Goal: Information Seeking & Learning: Learn about a topic

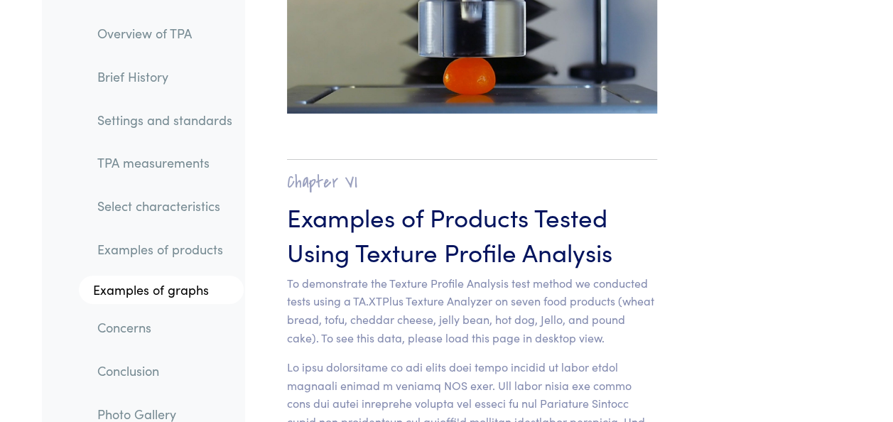
scroll to position [15640, 0]
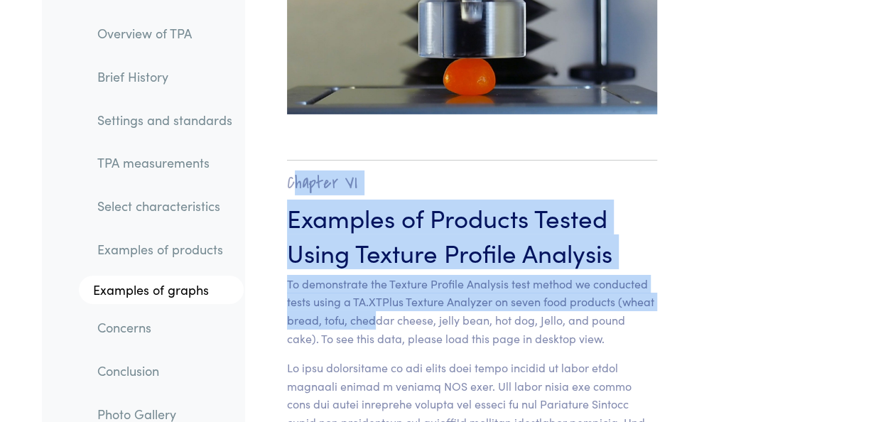
drag, startPoint x: 290, startPoint y: 38, endPoint x: 376, endPoint y: 184, distance: 169.2
drag, startPoint x: 376, startPoint y: 184, endPoint x: 448, endPoint y: 30, distance: 170.4
click at [448, 172] on h2 "Chapter VI" at bounding box center [472, 183] width 370 height 22
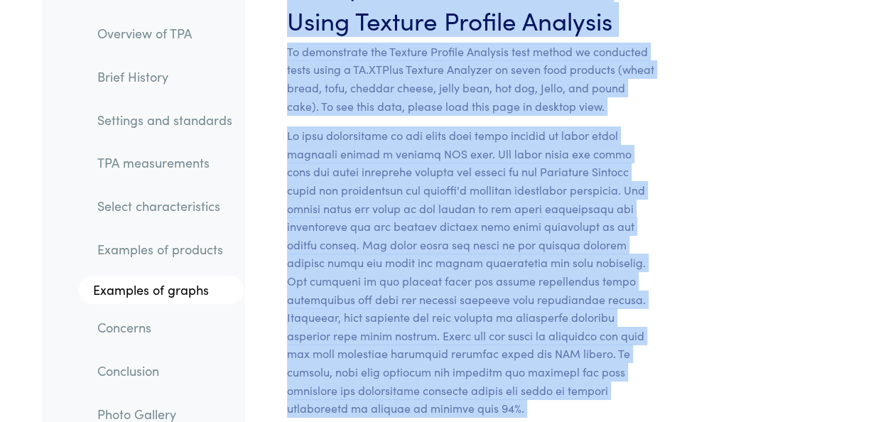
drag, startPoint x: 289, startPoint y: 41, endPoint x: 414, endPoint y: 414, distance: 394.2
click at [414, 414] on section "Chapter VI Examples of Products Tested Using Texture Profile Analysis To demons…" at bounding box center [472, 290] width 439 height 782
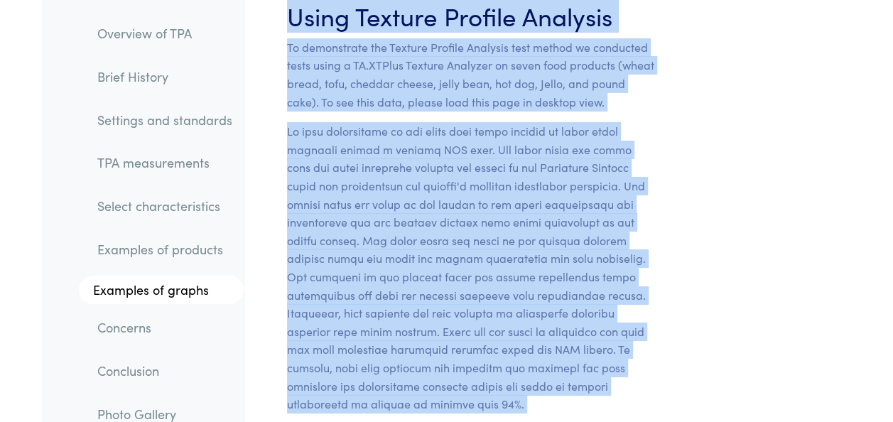
drag, startPoint x: 414, startPoint y: 414, endPoint x: 525, endPoint y: 217, distance: 226.6
click at [525, 217] on p at bounding box center [472, 267] width 370 height 291
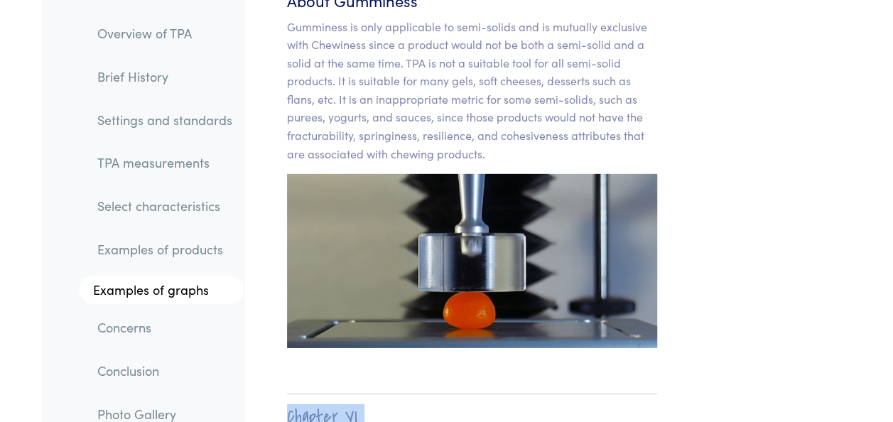
scroll to position [15406, 0]
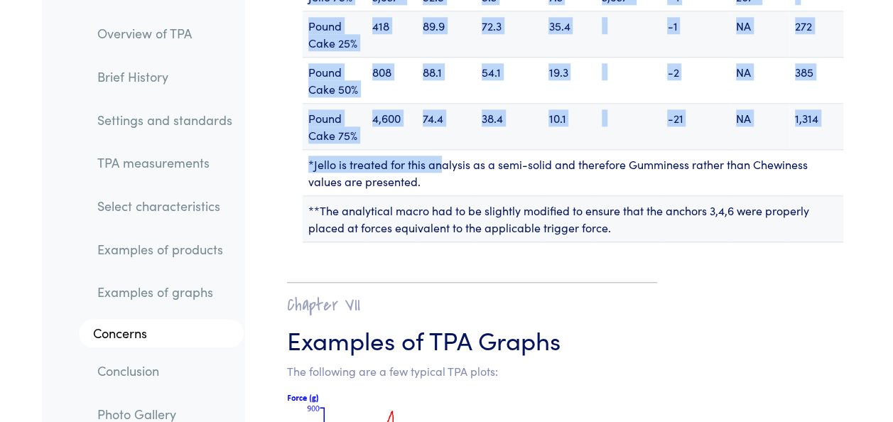
scroll to position [19486, 0]
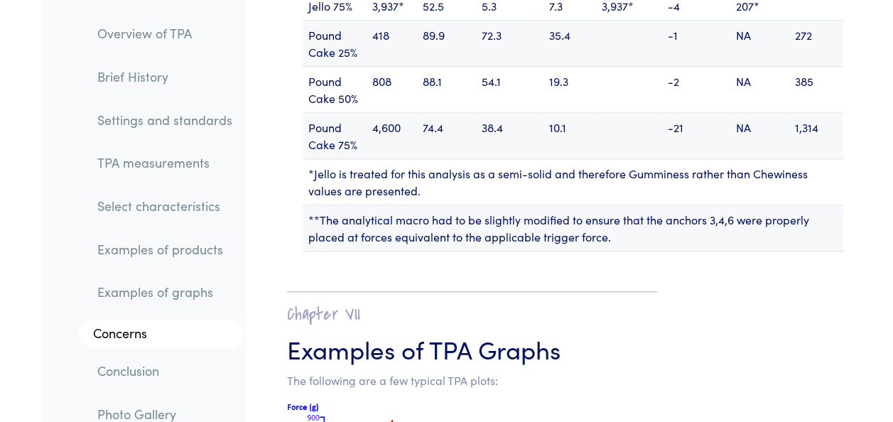
drag, startPoint x: 287, startPoint y: 272, endPoint x: 633, endPoint y: 87, distance: 391.8
copy div "Chapter VI Examples of Products Tested Using Texture Profile Analysis To demons…"
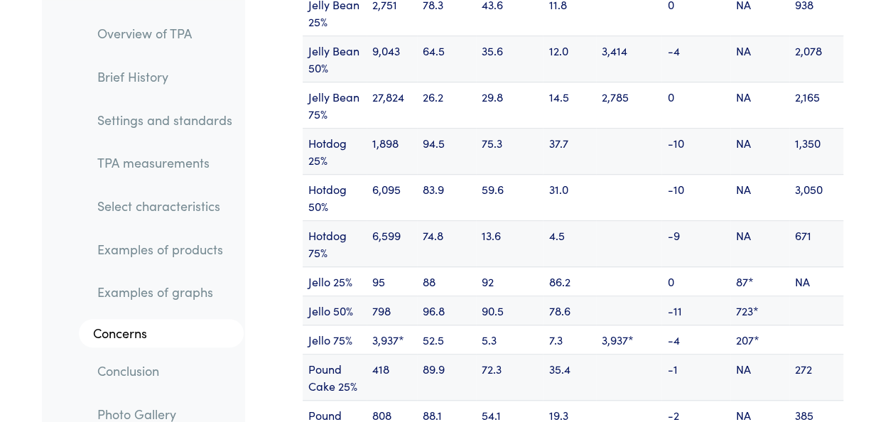
scroll to position [19158, 0]
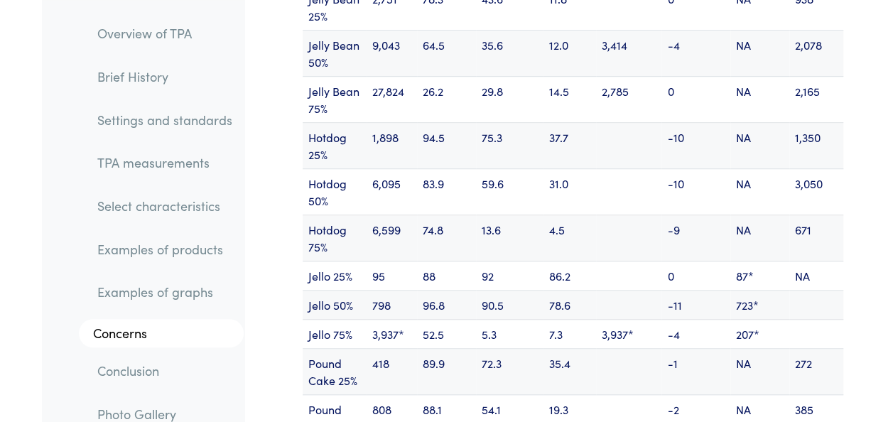
click at [242, 331] on link "Concerns" at bounding box center [161, 333] width 165 height 28
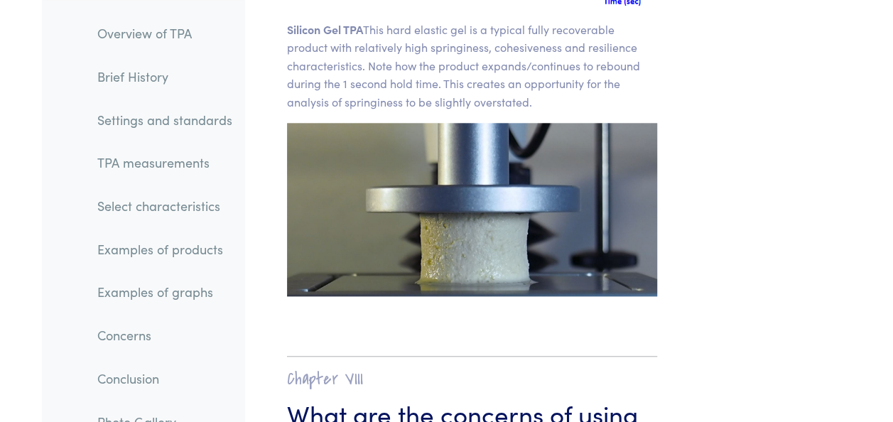
scroll to position [22347, 0]
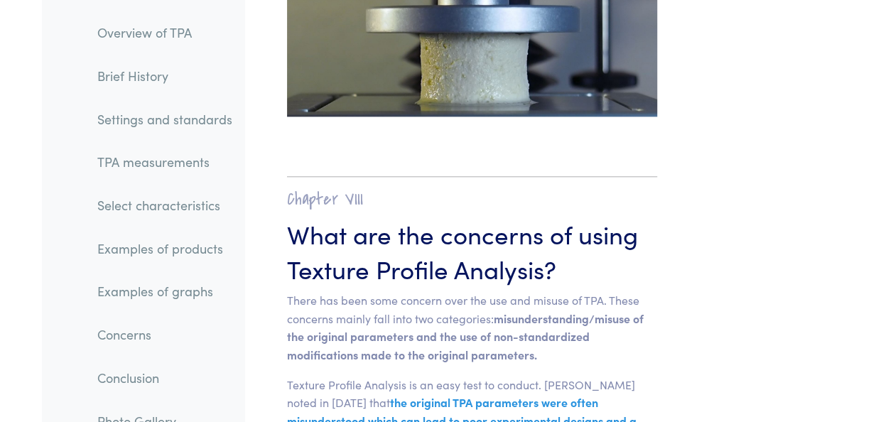
click at [155, 71] on link "Brief History" at bounding box center [165, 76] width 158 height 33
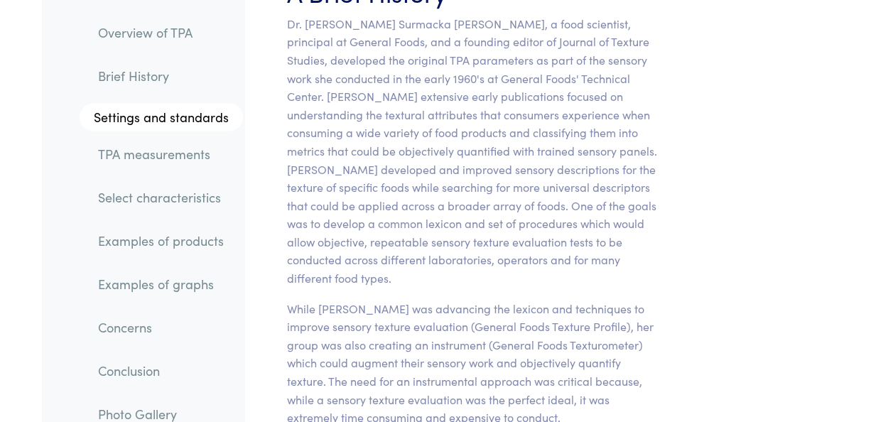
scroll to position [958, 0]
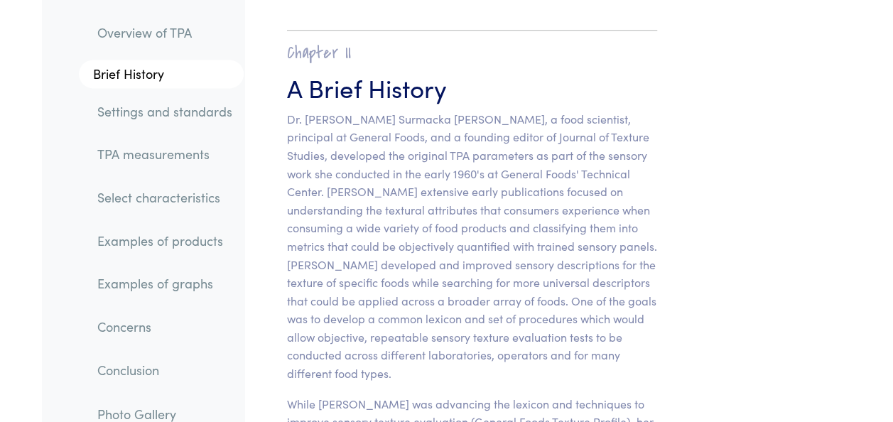
click at [146, 151] on link "TPA measurements" at bounding box center [165, 155] width 158 height 33
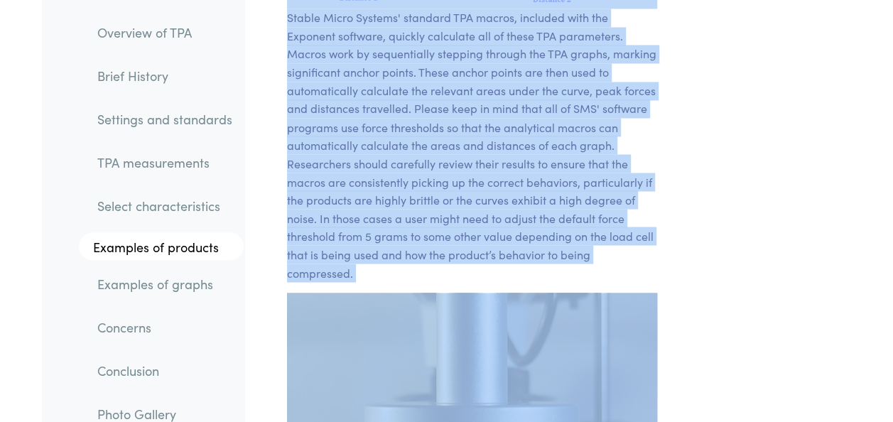
scroll to position [11935, 0]
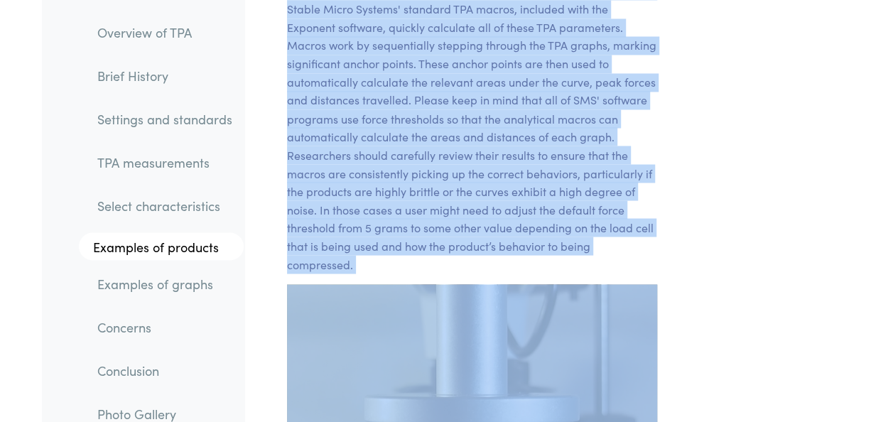
drag, startPoint x: 286, startPoint y: 50, endPoint x: 392, endPoint y: 377, distance: 344.1
copy div "Chapter IV What does TPA measure? At Texture Technologies we work with a modifi…"
click at [249, 267] on div "Stable Micro Systems' standard TPA macros, included with the Exponent software,…" at bounding box center [473, 75] width 456 height 800
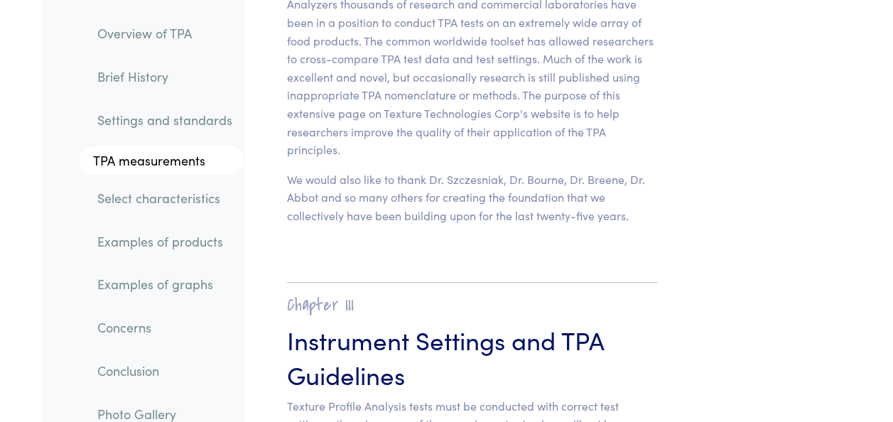
scroll to position [5801, 0]
